Goal: Task Accomplishment & Management: Use online tool/utility

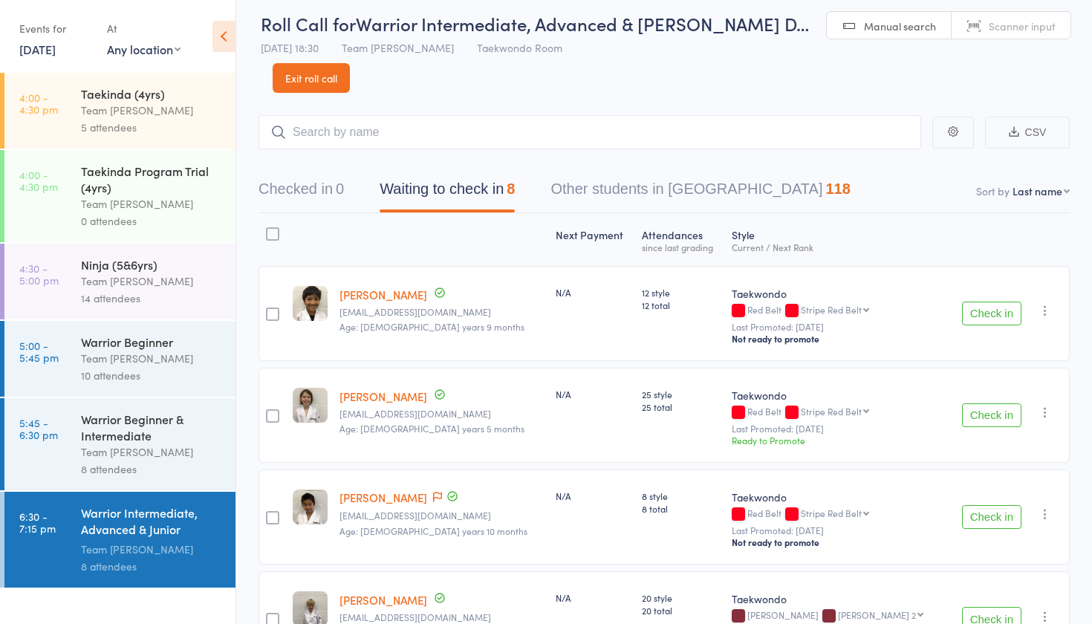
scroll to position [10, 0]
click at [119, 459] on div "Team [PERSON_NAME]" at bounding box center [152, 451] width 142 height 17
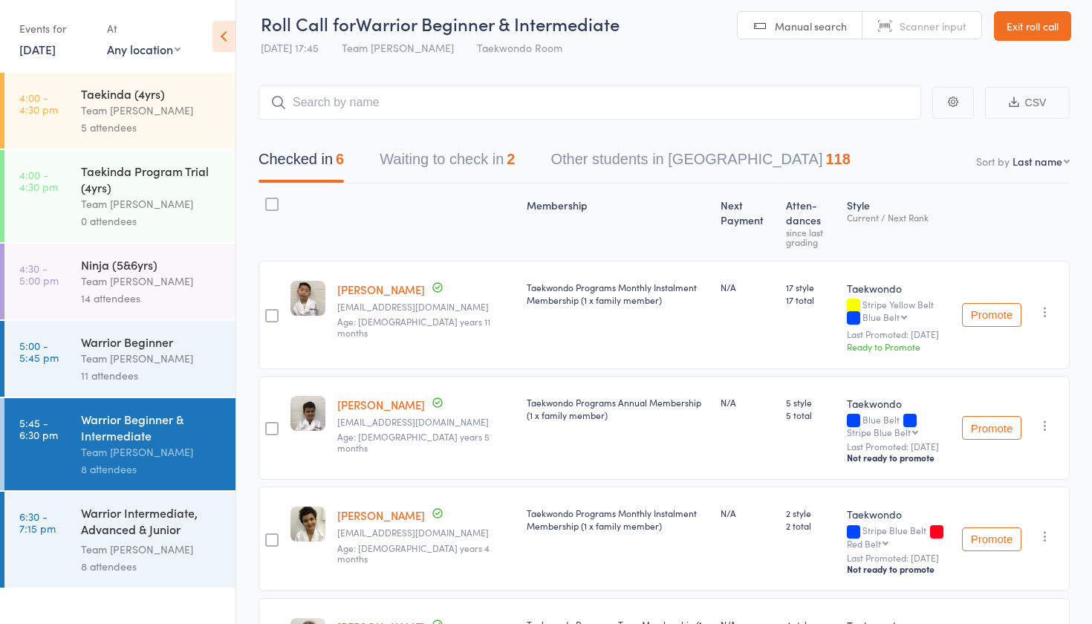
click at [492, 163] on button "Waiting to check in 2" at bounding box center [447, 162] width 135 height 39
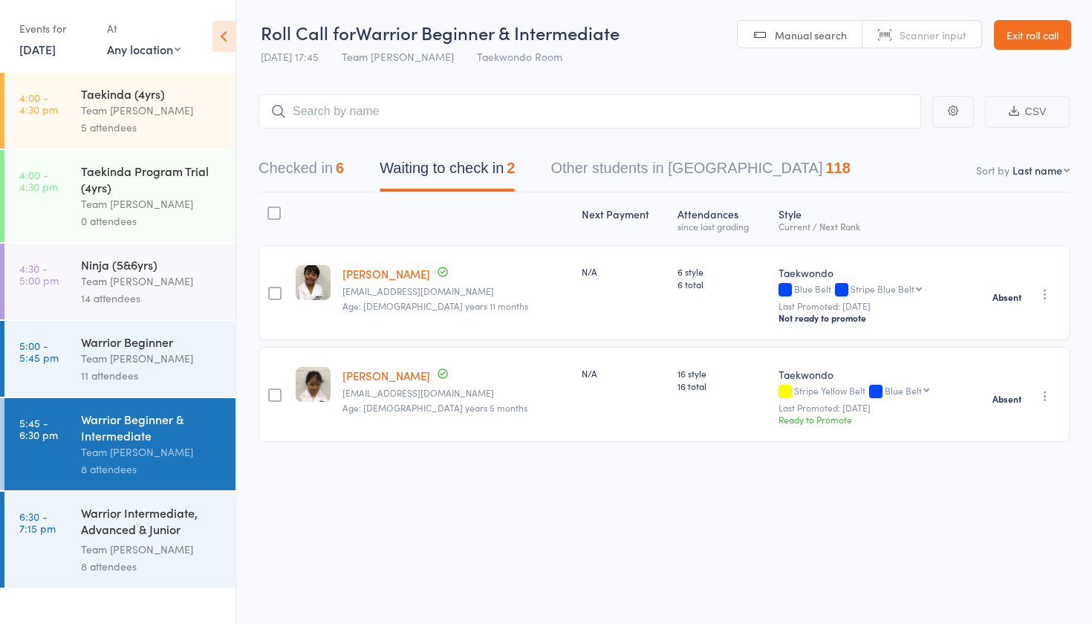
click at [186, 555] on div "Team [PERSON_NAME]" at bounding box center [152, 549] width 142 height 17
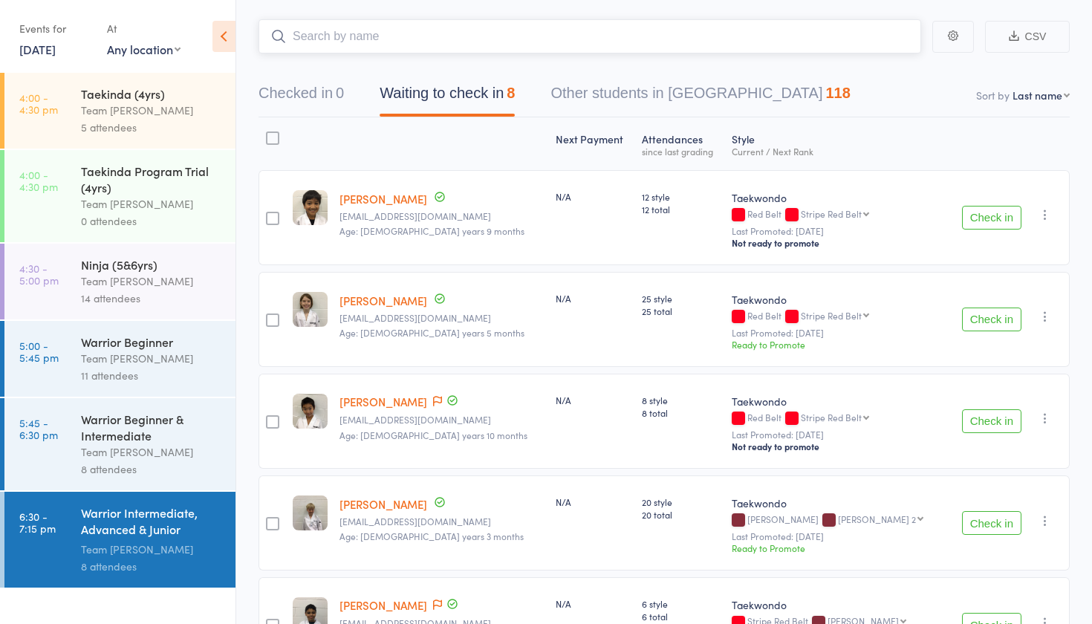
scroll to position [10, 0]
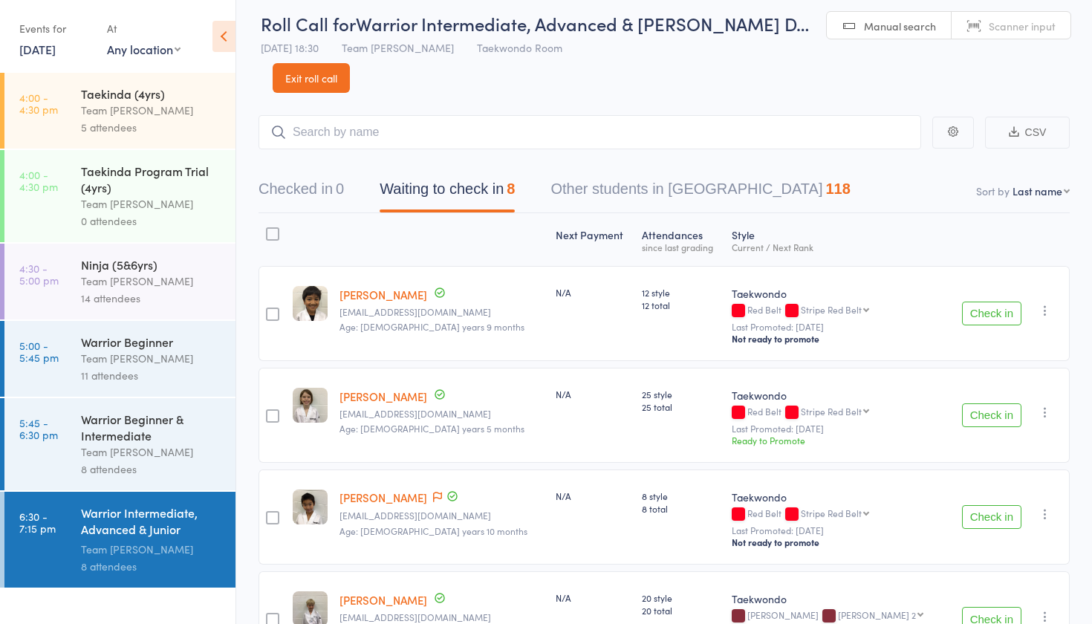
select select "10"
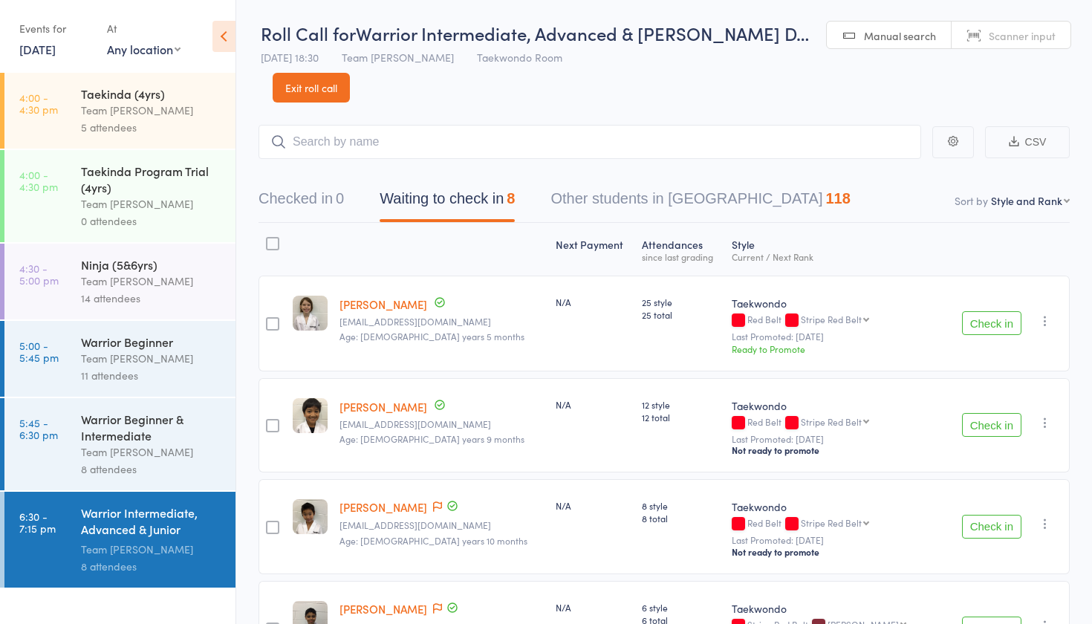
scroll to position [0, 0]
click at [324, 88] on link "Exit roll call" at bounding box center [311, 88] width 77 height 30
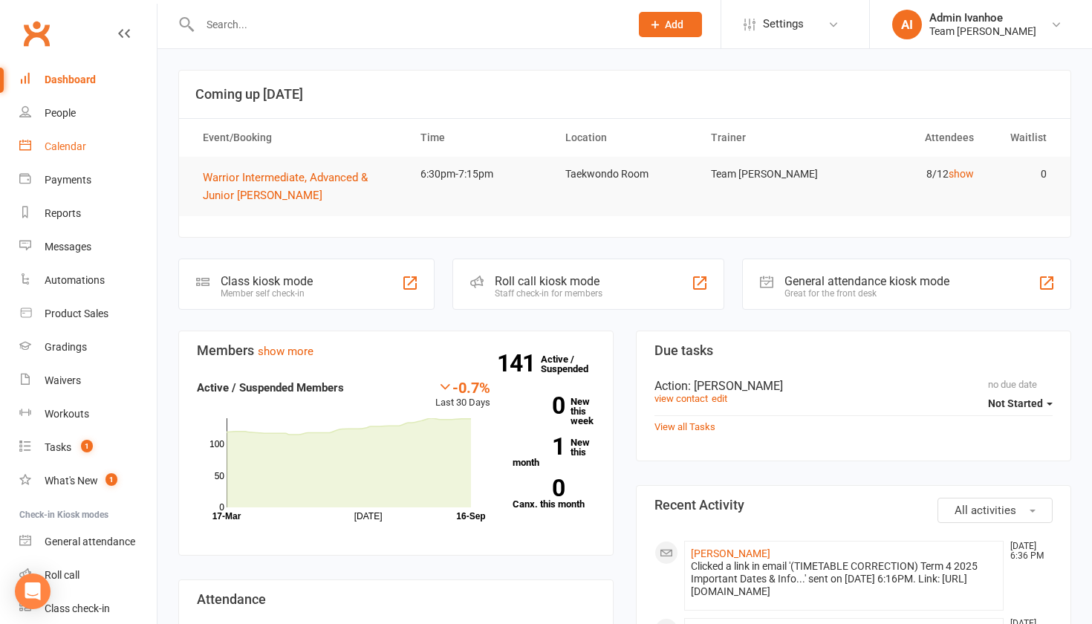
click at [64, 140] on link "Calendar" at bounding box center [87, 146] width 137 height 33
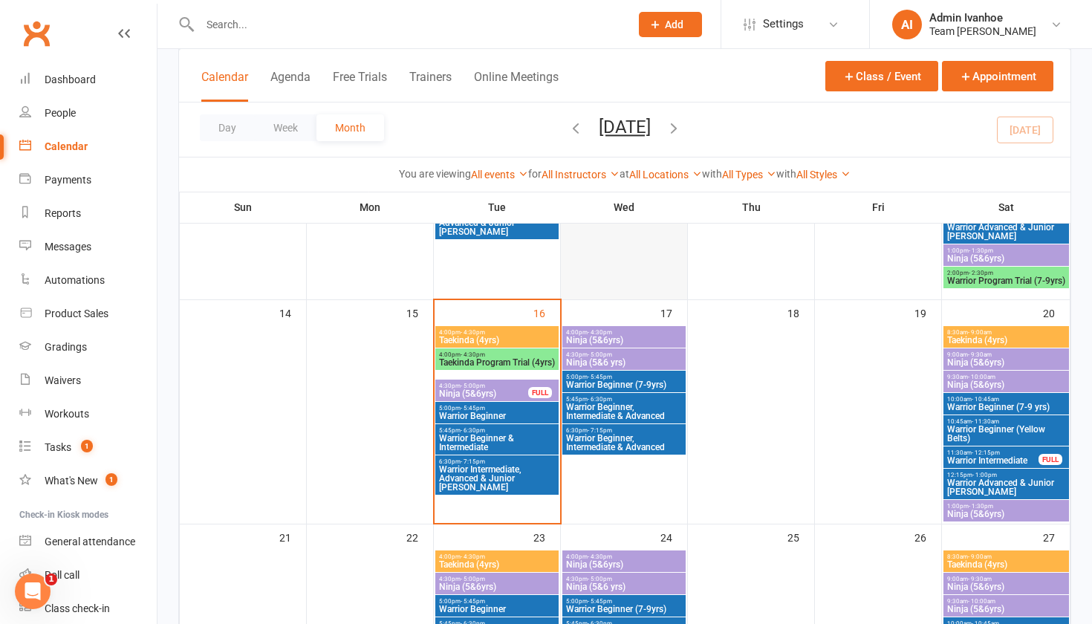
scroll to position [547, 0]
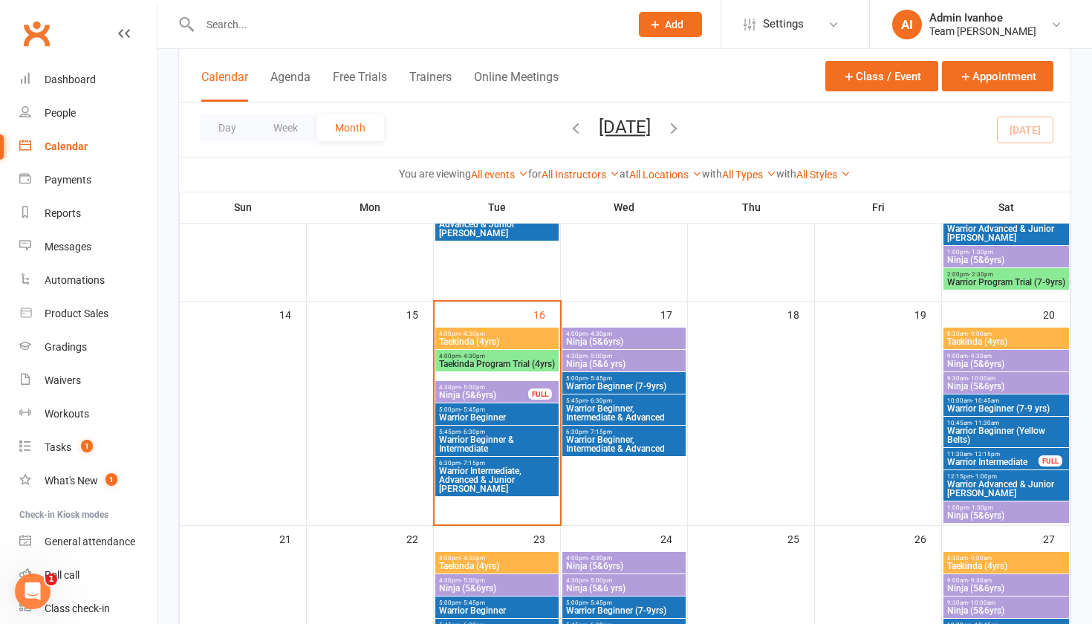
click at [619, 331] on span "4:00pm - 4:30pm" at bounding box center [623, 334] width 117 height 7
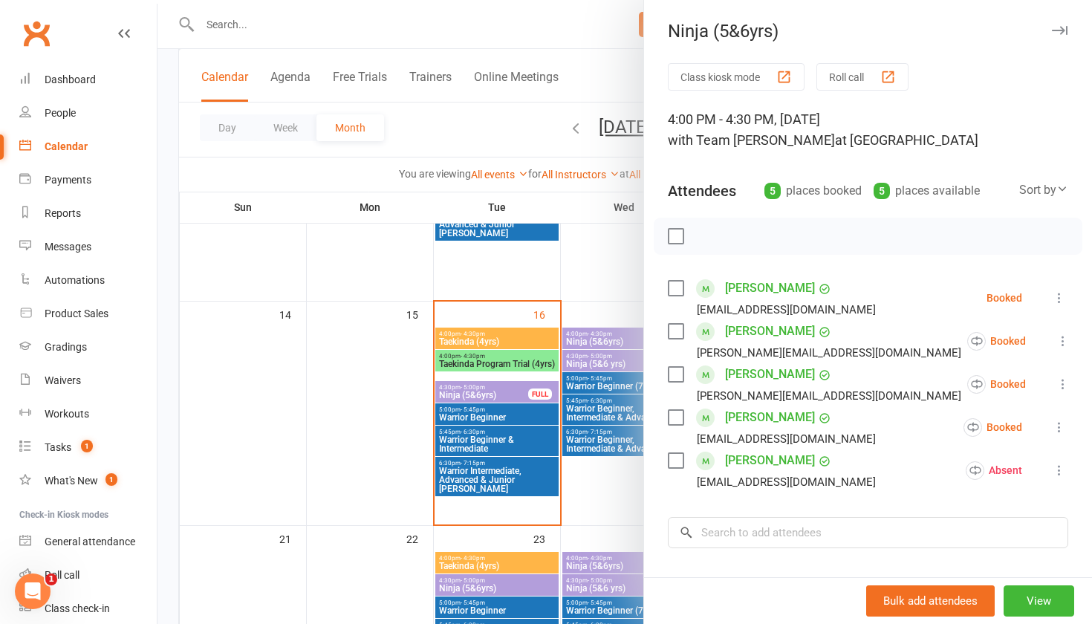
click at [868, 92] on div "Class kiosk mode Roll call 4:00 PM - 4:30 PM, [DATE] with Team [PERSON_NAME] at…" at bounding box center [868, 410] width 448 height 695
click at [868, 88] on button "Roll call" at bounding box center [862, 76] width 92 height 27
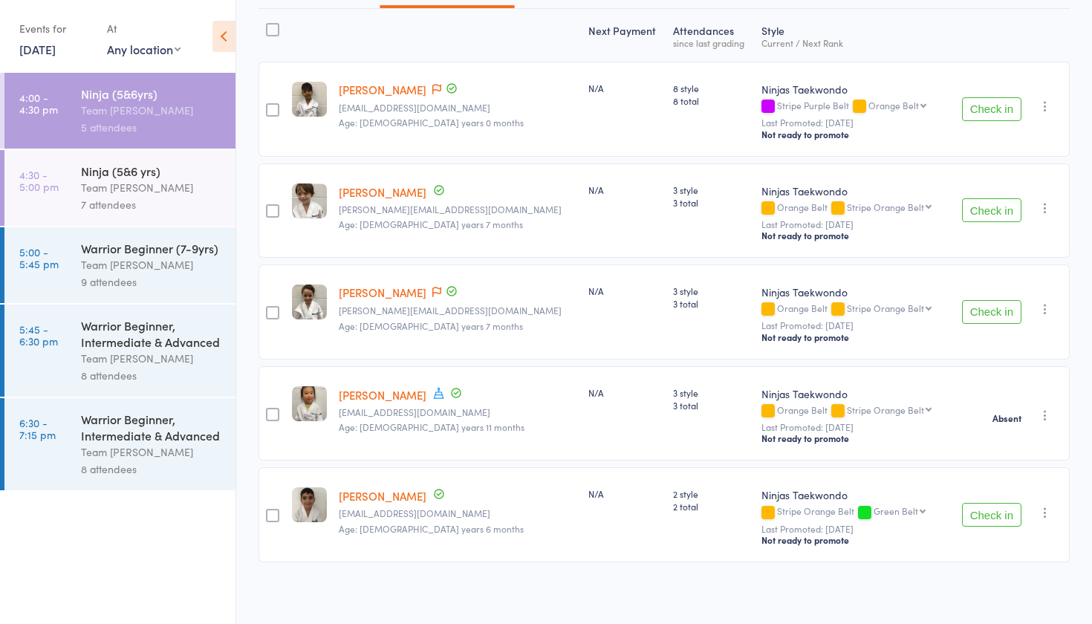
scroll to position [183, 0]
click at [179, 191] on div "Team [PERSON_NAME]" at bounding box center [152, 187] width 142 height 17
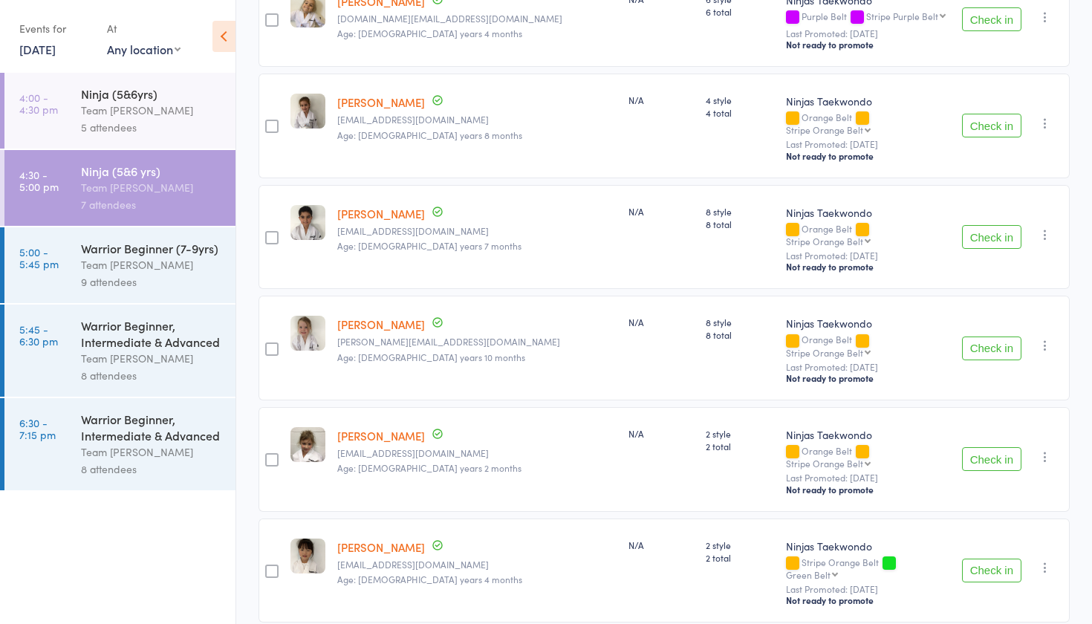
scroll to position [384, 0]
click at [197, 250] on div "Warrior Beginner (7-9yrs)" at bounding box center [152, 248] width 142 height 16
click at [197, 248] on div "Warrior Beginner (7-9yrs)" at bounding box center [152, 248] width 142 height 16
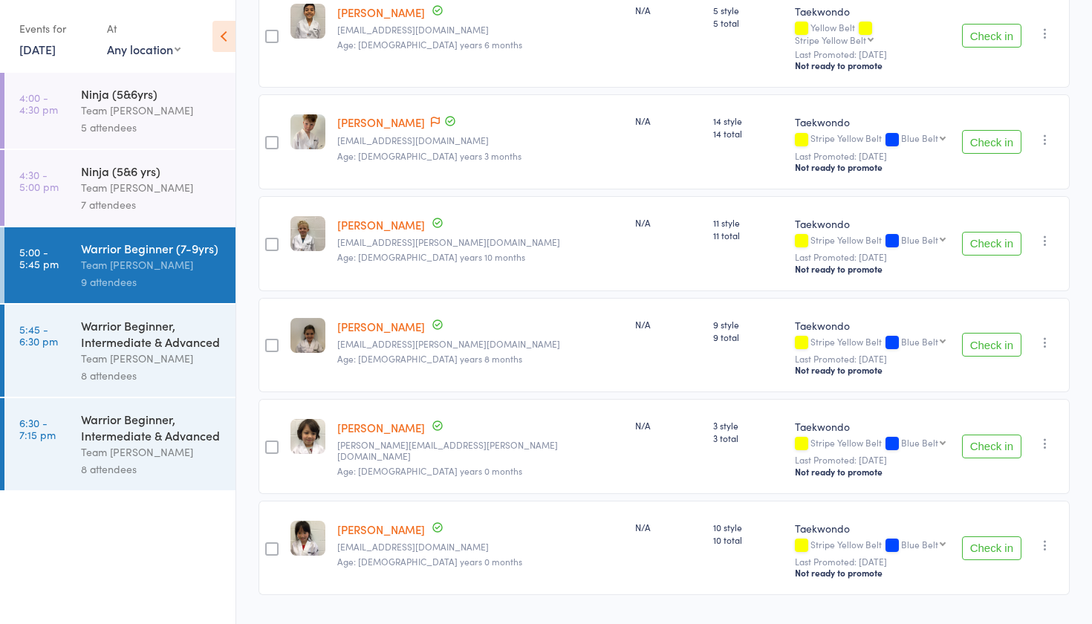
scroll to position [585, 0]
click at [157, 382] on div "8 attendees" at bounding box center [152, 375] width 142 height 17
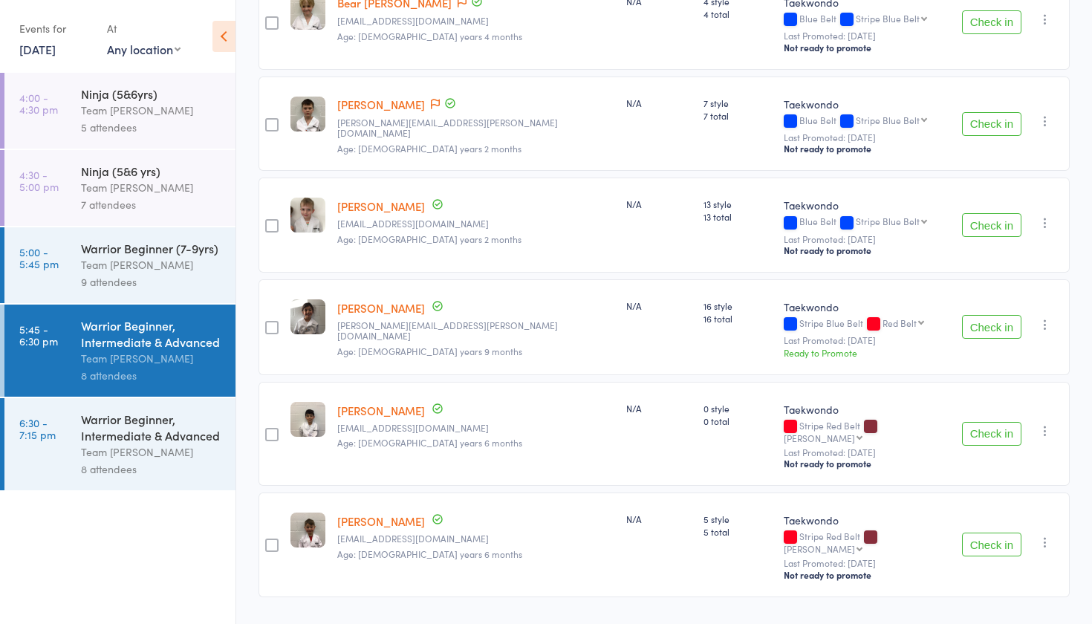
scroll to position [484, 0]
click at [101, 452] on div "Team [PERSON_NAME]" at bounding box center [152, 451] width 142 height 17
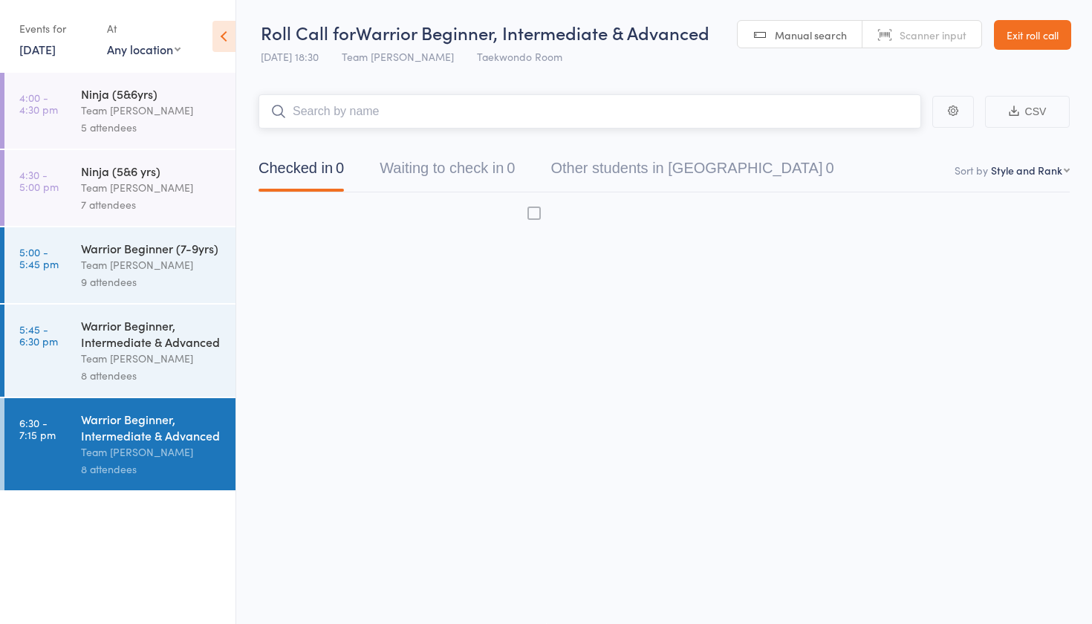
scroll to position [10, 0]
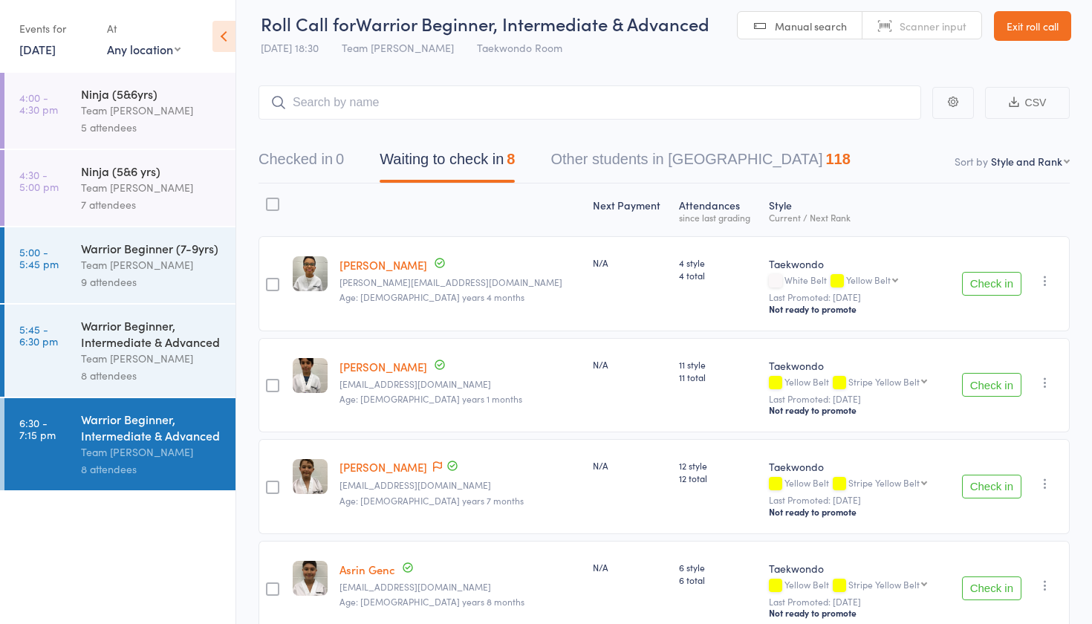
click at [101, 452] on div "Team [PERSON_NAME]" at bounding box center [152, 451] width 142 height 17
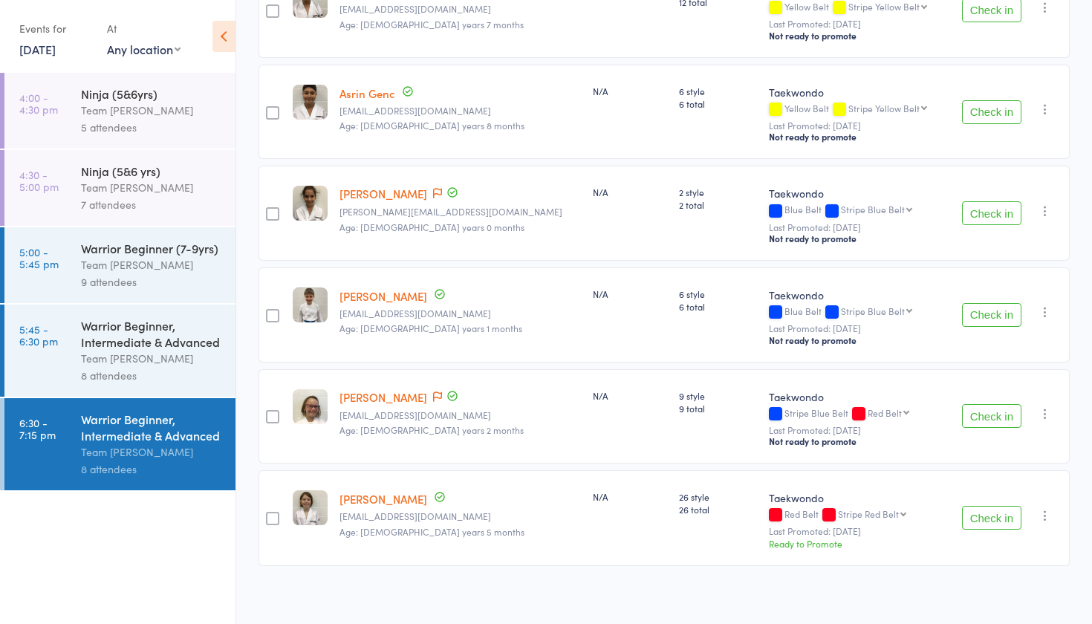
scroll to position [484, 0]
